Goal: Navigation & Orientation: Find specific page/section

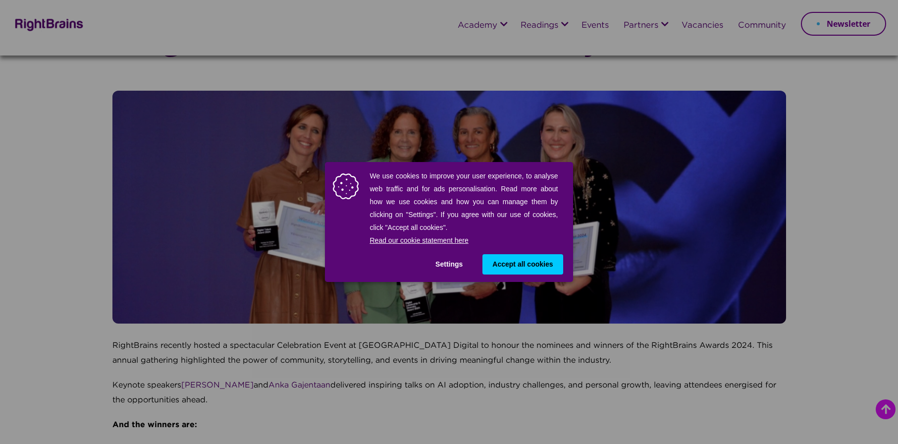
scroll to position [248, 0]
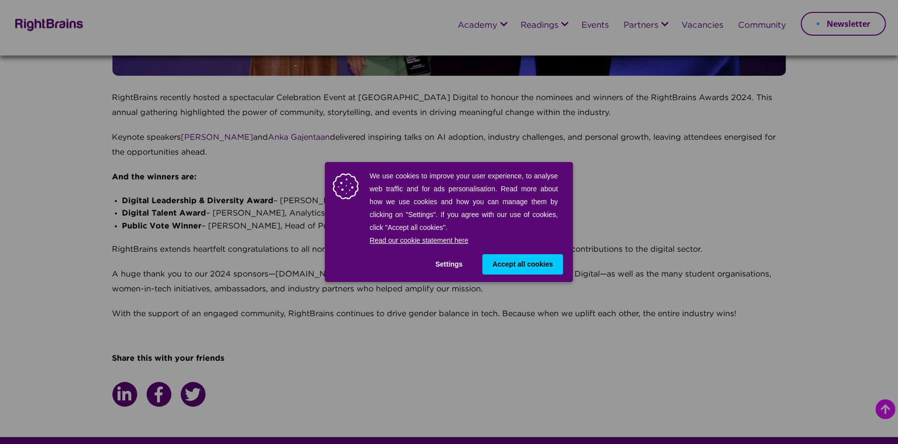
click at [634, 241] on div "We use cookies to improve your user experience, to analyse web traffic and for …" at bounding box center [449, 222] width 898 height 444
click at [447, 264] on button "Settings" at bounding box center [448, 264] width 47 height 20
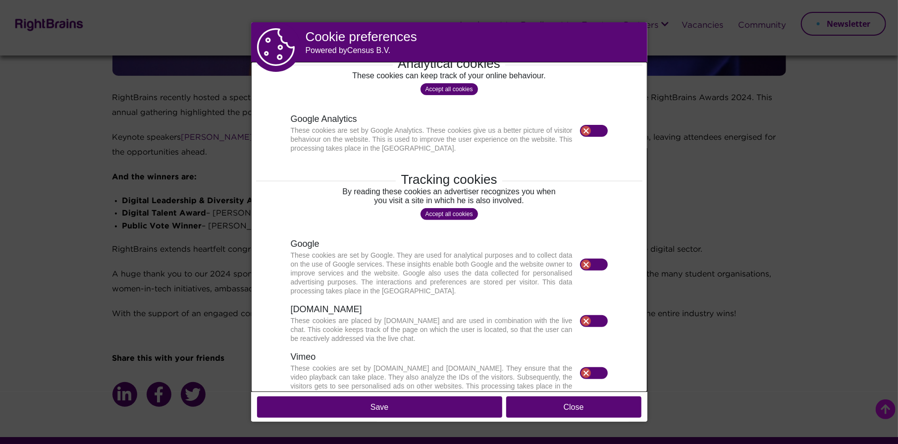
scroll to position [237, 0]
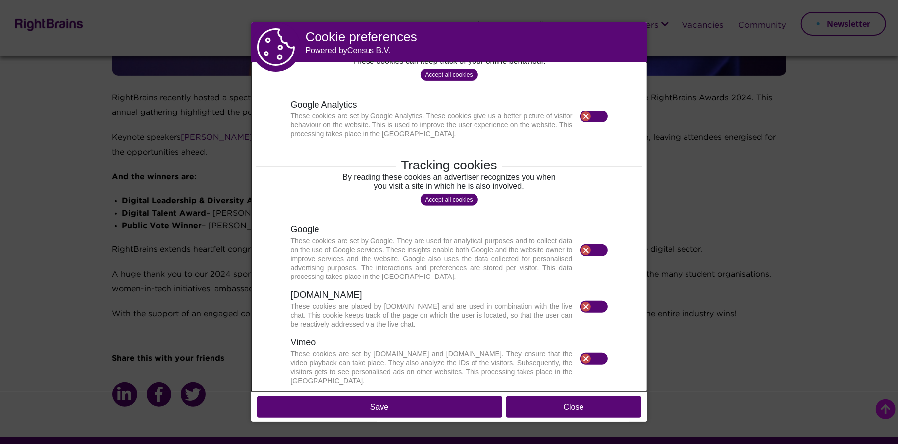
click at [438, 407] on button "Save" at bounding box center [379, 406] width 245 height 21
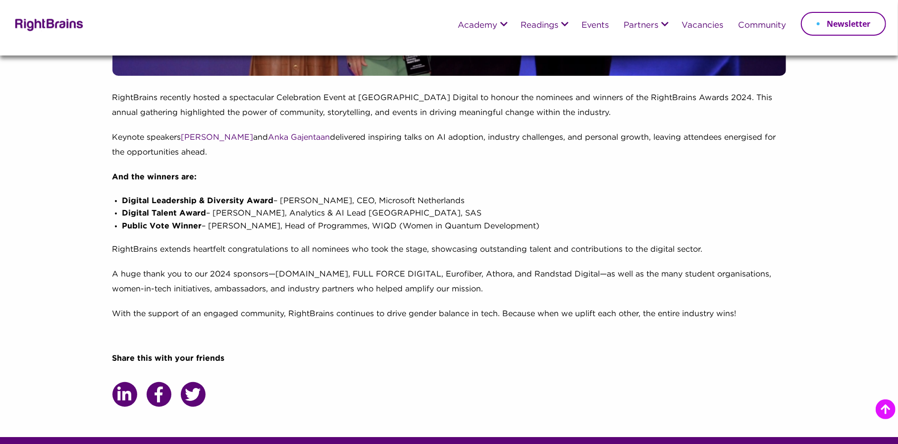
drag, startPoint x: 282, startPoint y: 200, endPoint x: 458, endPoint y: 200, distance: 176.3
click at [458, 200] on li "Digital Leadership & Diversity Award – [PERSON_NAME], CEO, Microsoft Netherlands" at bounding box center [454, 201] width 664 height 13
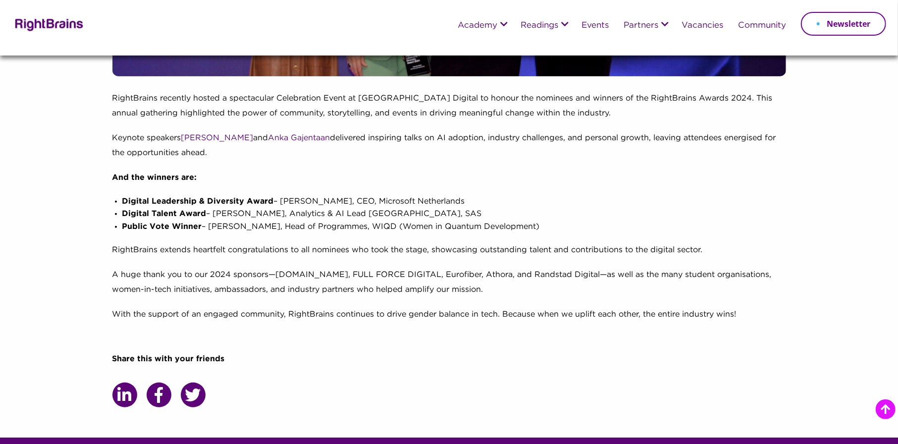
scroll to position [248, 0]
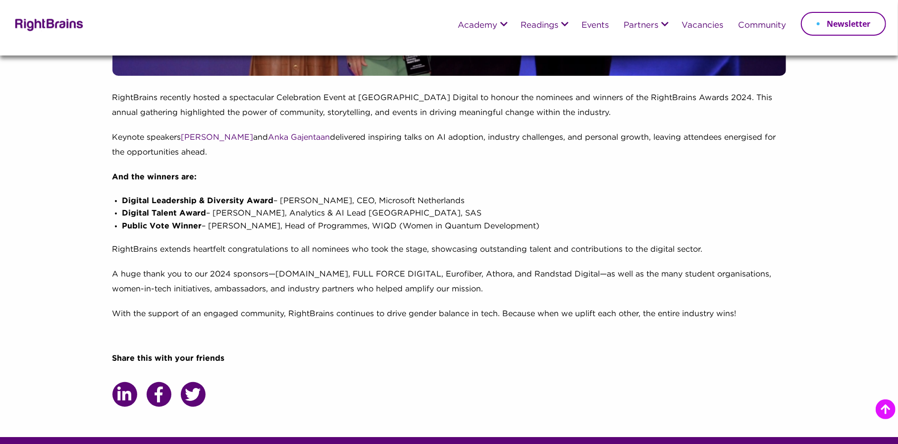
drag, startPoint x: 209, startPoint y: 225, endPoint x: 385, endPoint y: 228, distance: 176.4
click at [385, 228] on li "Public Vote Winner – [PERSON_NAME], Head of Programmes, WIQD (Women in Quantum …" at bounding box center [454, 226] width 664 height 13
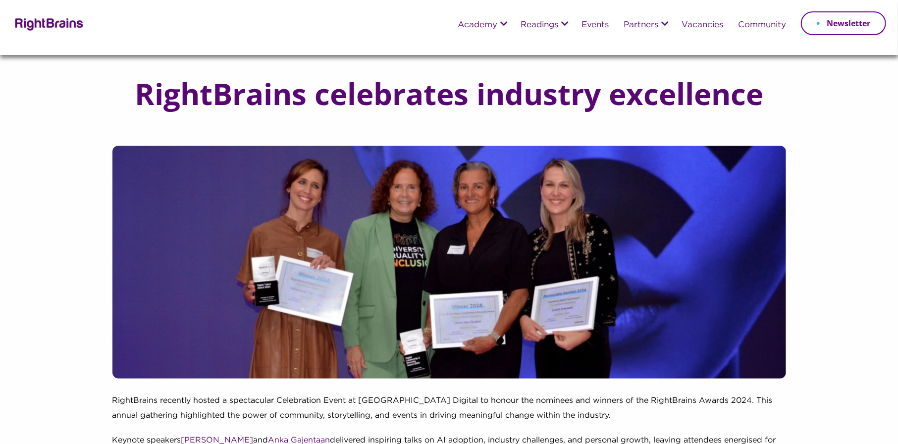
scroll to position [0, 0]
click at [600, 25] on link "Events" at bounding box center [594, 25] width 27 height 9
